Goal: Find contact information: Find contact information

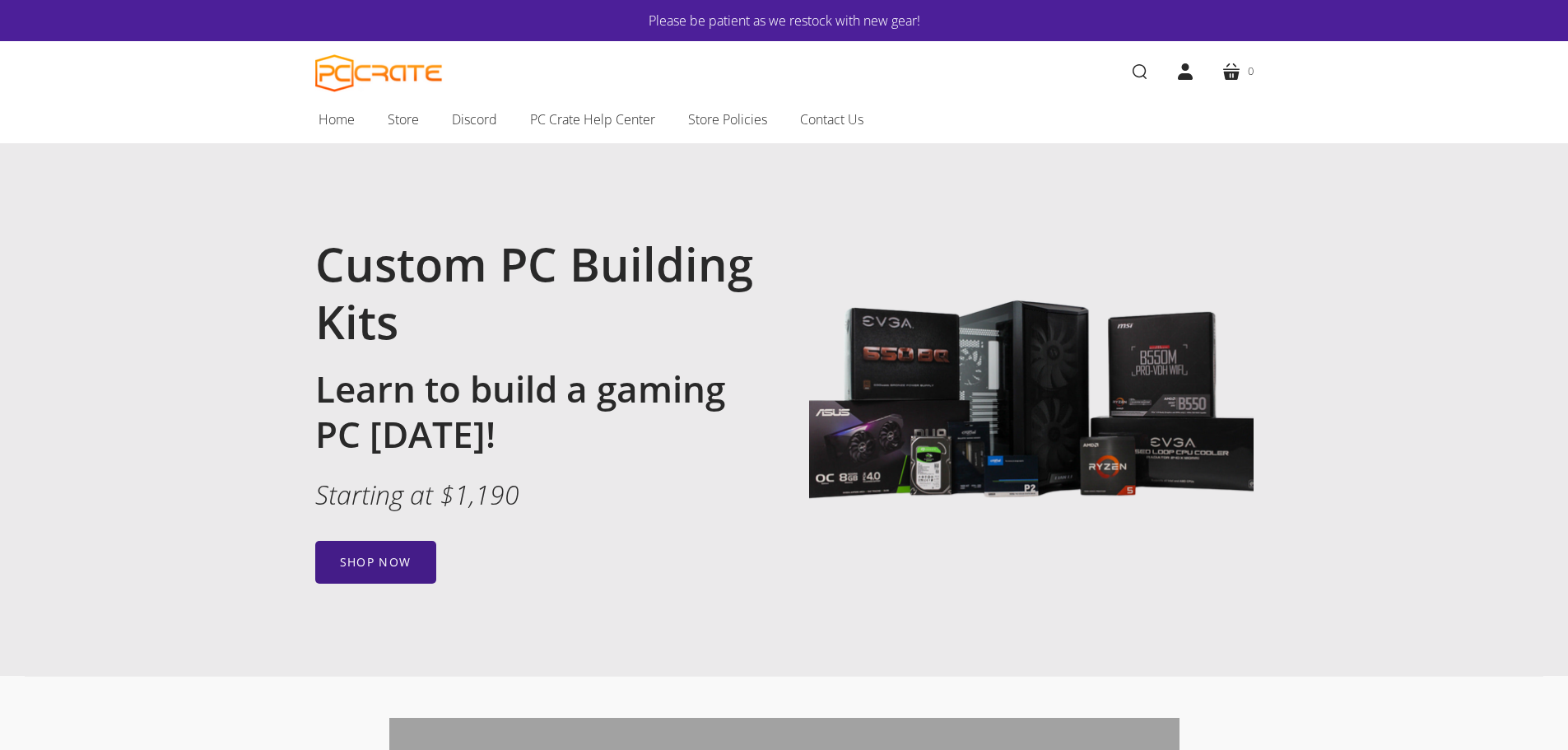
click at [353, 565] on link "Shop now" at bounding box center [376, 562] width 121 height 43
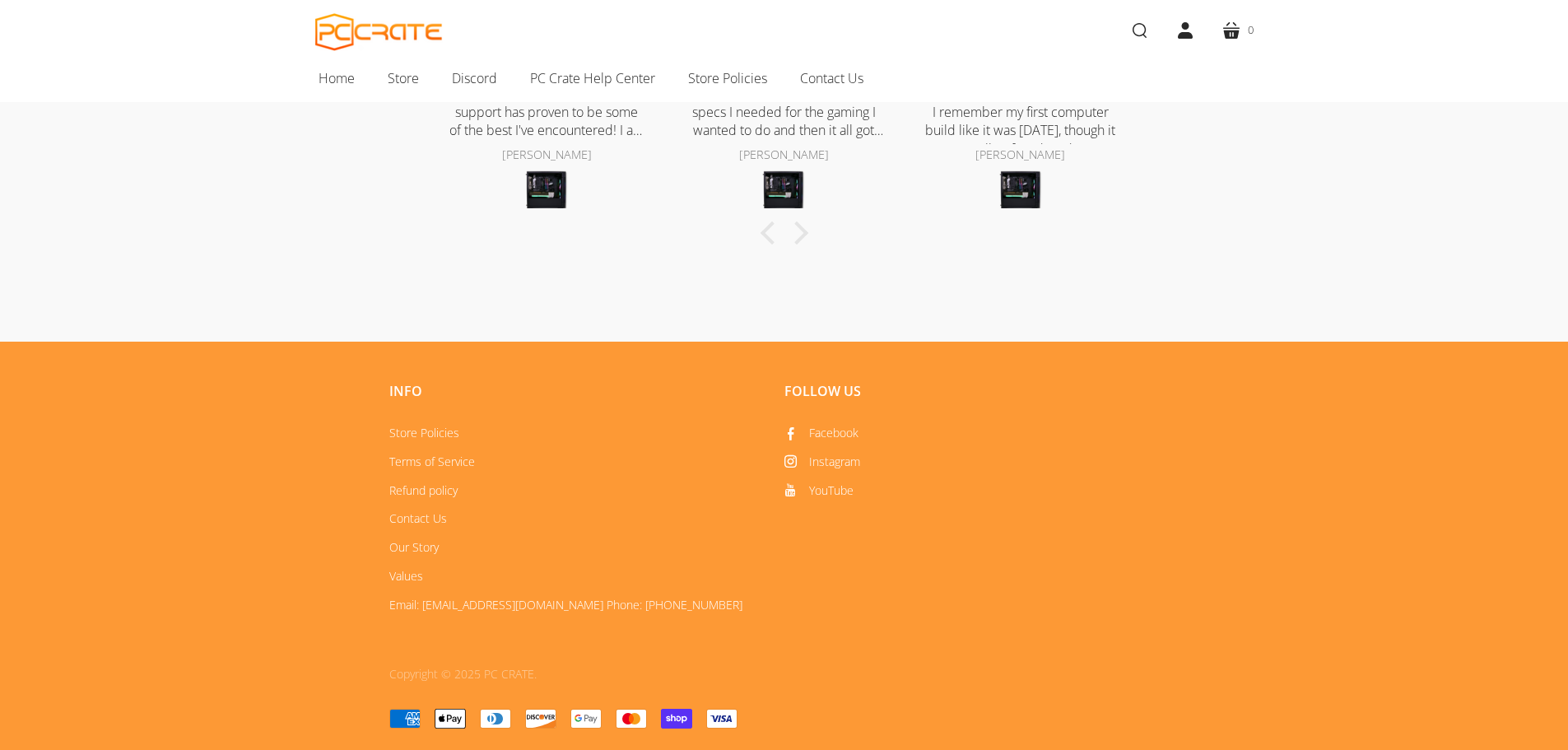
scroll to position [873, 0]
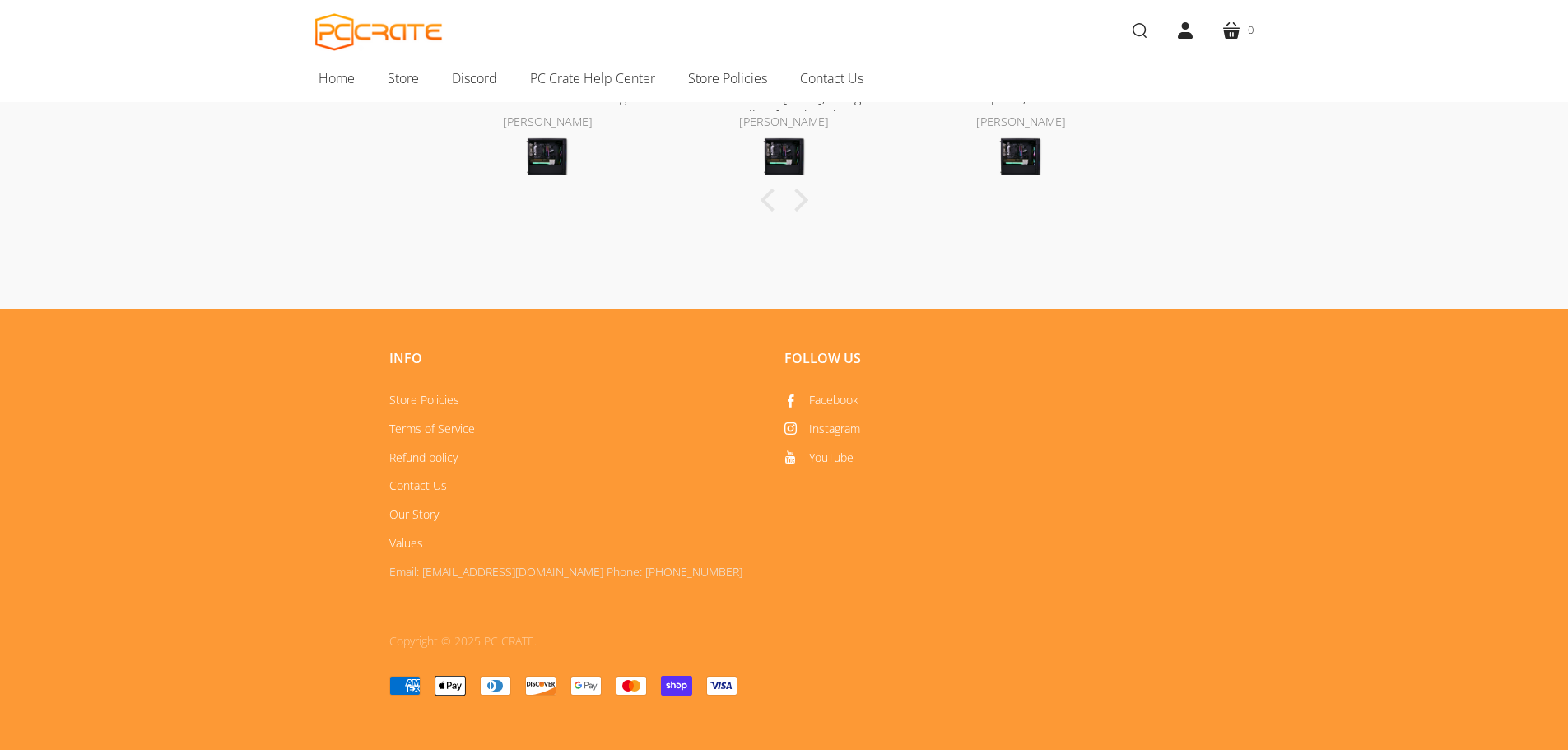
click at [506, 571] on link "Email: [EMAIL_ADDRESS][DOMAIN_NAME] Phone: [PHONE_NUMBER]" at bounding box center [565, 571] width 353 height 16
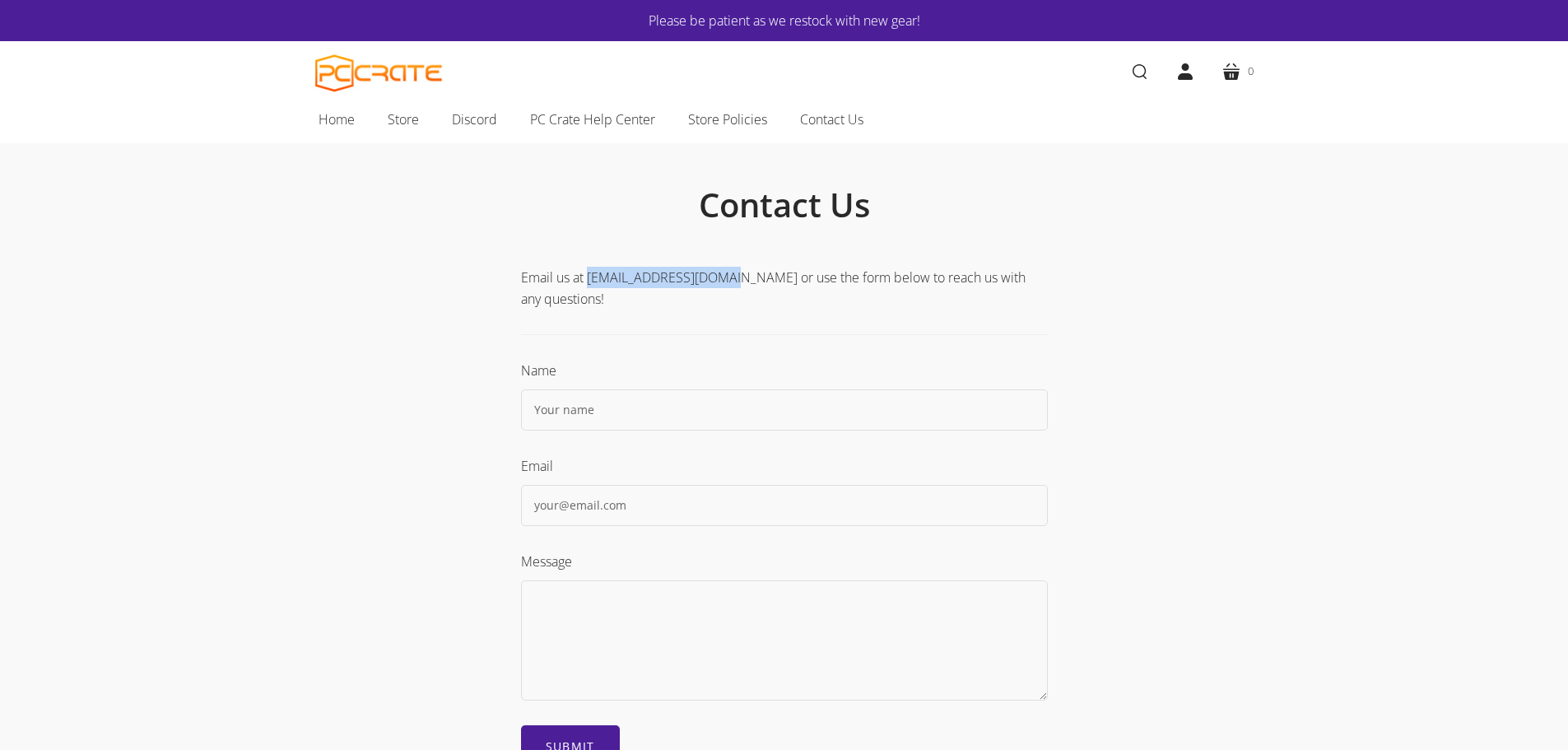
drag, startPoint x: 590, startPoint y: 276, endPoint x: 726, endPoint y: 276, distance: 136.0
click at [726, 276] on p "Email us at [EMAIL_ADDRESS][DOMAIN_NAME] or use the form below to reach us with…" at bounding box center [784, 288] width 527 height 43
copy p "[EMAIL_ADDRESS][DOMAIN_NAME]"
click at [388, 195] on main "Contact Us Email us at [EMAIL_ADDRESS][DOMAIN_NAME] or use the form below to re…" at bounding box center [784, 455] width 840 height 625
drag, startPoint x: 589, startPoint y: 275, endPoint x: 725, endPoint y: 279, distance: 136.1
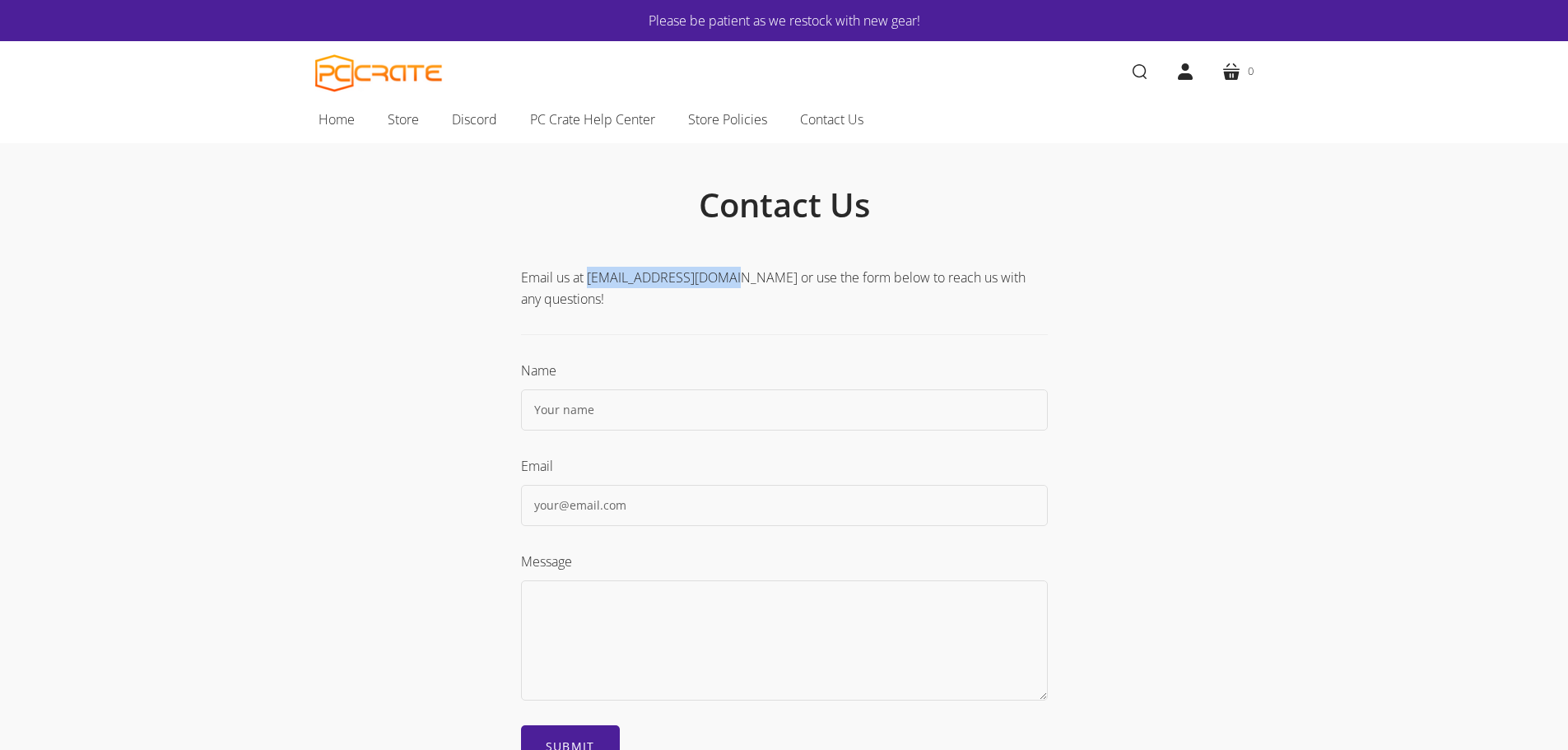
click at [725, 279] on p "Email us at [EMAIL_ADDRESS][DOMAIN_NAME] or use the form below to reach us with…" at bounding box center [784, 288] width 527 height 43
copy p "[EMAIL_ADDRESS][DOMAIN_NAME]"
click at [605, 121] on span "PC Crate Help Center" at bounding box center [592, 119] width 125 height 21
click at [472, 123] on span "Discord" at bounding box center [474, 119] width 45 height 21
click at [622, 126] on span "PC Crate Help Center" at bounding box center [592, 119] width 125 height 21
